Goal: Transaction & Acquisition: Purchase product/service

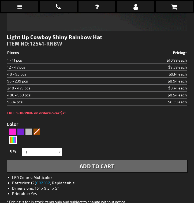
scroll to position [230, 0]
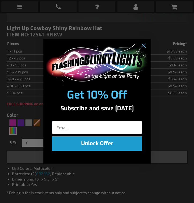
click at [106, 154] on form "Get 10% Off Subscribe and save today Unlock Offer Submit" at bounding box center [96, 102] width 107 height 126
click at [144, 43] on circle "Close dialog" at bounding box center [143, 45] width 9 height 9
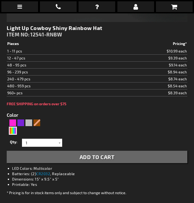
click at [118, 162] on button "Add to Cart" at bounding box center [97, 157] width 180 height 12
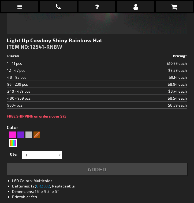
scroll to position [203, 0]
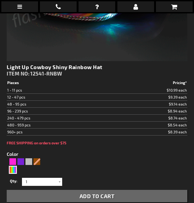
click at [107, 194] on span "Add to Cart" at bounding box center [97, 196] width 35 height 6
click at [175, 7] on icon at bounding box center [174, 6] width 6 height 6
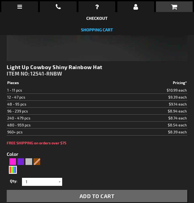
click at [108, 31] on link "Shopping Cart" at bounding box center [97, 29] width 32 height 5
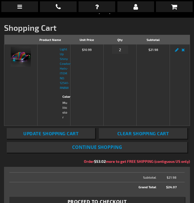
scroll to position [55, 0]
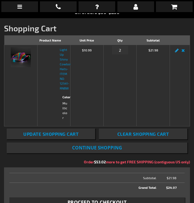
click at [176, 52] on link "Edit" at bounding box center [176, 52] width 6 height 0
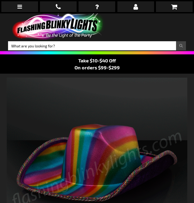
select select
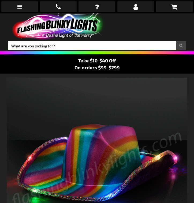
select select
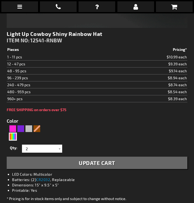
scroll to position [214, 0]
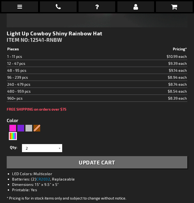
click at [60, 150] on div at bounding box center [59, 148] width 5 height 8
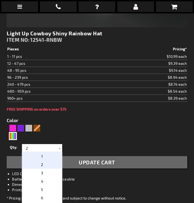
click at [52, 158] on p "1" at bounding box center [42, 156] width 40 height 8
type input "1"
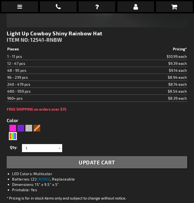
click at [80, 163] on span "Update Cart" at bounding box center [97, 162] width 36 height 6
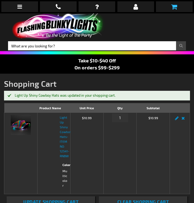
click at [173, 10] on link at bounding box center [174, 6] width 37 height 11
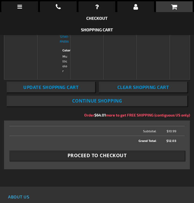
scroll to position [119, 0]
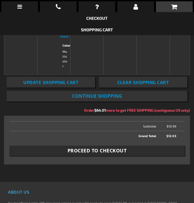
click at [92, 150] on div "When will I get my order? Contact Us FAQ My Account login Checkout Checkout Sho…" at bounding box center [97, 101] width 194 height 203
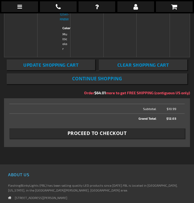
scroll to position [136, 0]
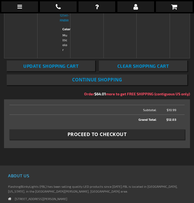
click at [120, 135] on div "When will I get my order? Contact Us FAQ My Account login Checkout Checkout Sho…" at bounding box center [97, 101] width 194 height 203
click at [106, 136] on div "When will I get my order? Contact Us FAQ My Account login Checkout Checkout Sho…" at bounding box center [97, 101] width 194 height 203
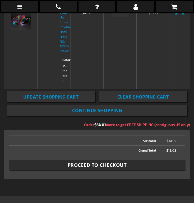
scroll to position [106, 0]
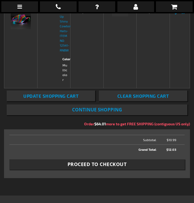
click at [110, 165] on div "When will I get my order? Contact Us FAQ My Account login Checkout Checkout Sho…" at bounding box center [97, 101] width 194 height 203
click at [154, 168] on div "When will I get my order? Contact Us FAQ My Account login Checkout Checkout Sho…" at bounding box center [97, 101] width 194 height 203
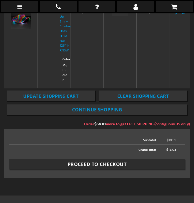
click at [154, 168] on div "When will I get my order? Contact Us FAQ My Account login Checkout Checkout Sho…" at bounding box center [97, 101] width 194 height 203
click at [107, 166] on div "When will I get my order? Contact Us FAQ My Account login Checkout Checkout Sho…" at bounding box center [97, 101] width 194 height 203
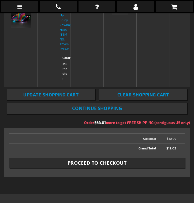
scroll to position [108, 0]
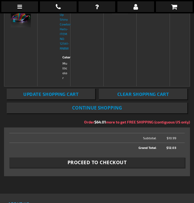
click at [96, 164] on div "When will I get my order? Contact Us FAQ My Account login Checkout Checkout Sho…" at bounding box center [97, 101] width 194 height 203
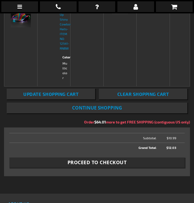
click at [96, 164] on div "When will I get my order? Contact Us FAQ My Account login Checkout Checkout Sho…" at bounding box center [97, 101] width 194 height 203
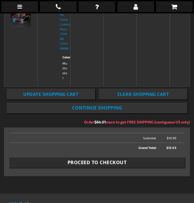
click at [99, 164] on div "When will I get my order? Contact Us FAQ My Account login Checkout Checkout Sho…" at bounding box center [97, 101] width 194 height 203
